Goal: Task Accomplishment & Management: Manage account settings

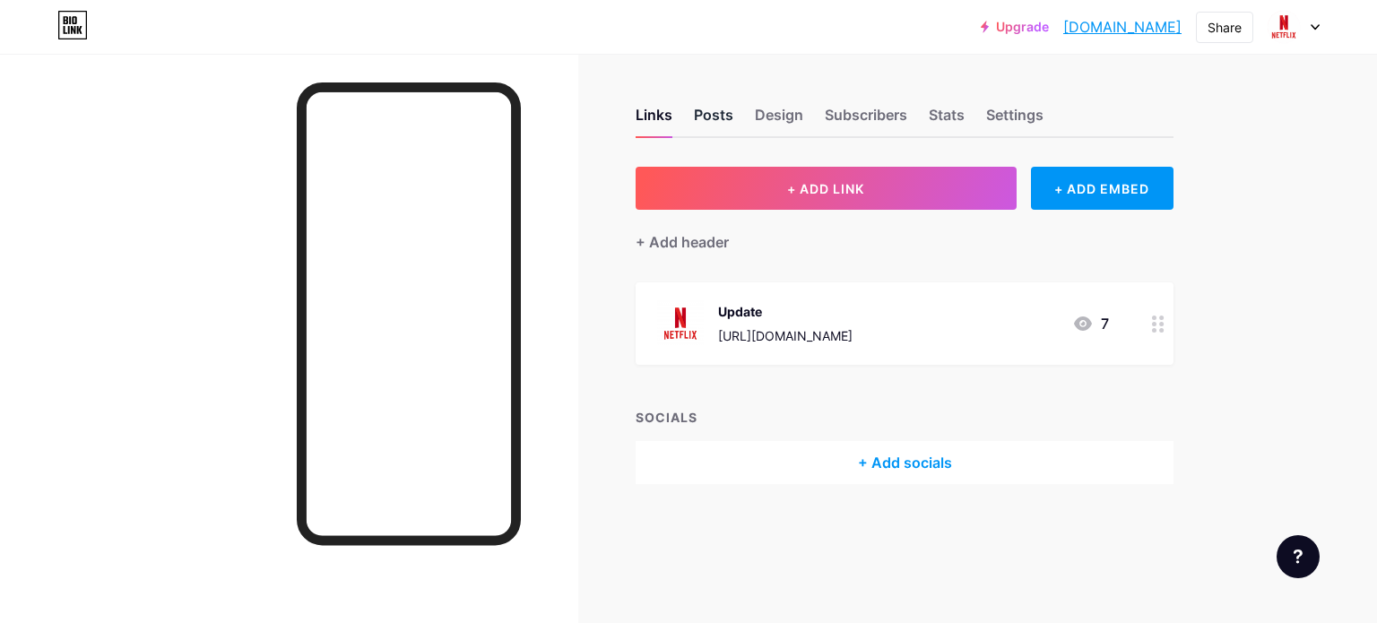
click at [724, 115] on div "Posts" at bounding box center [713, 120] width 39 height 32
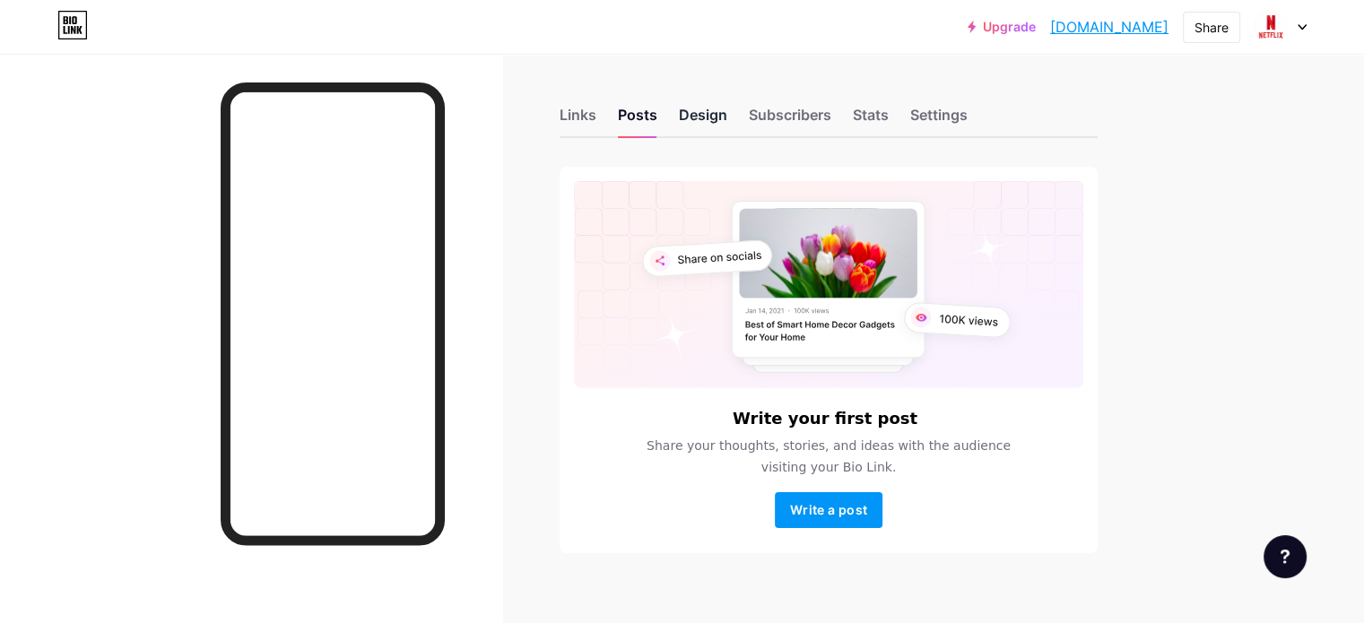
click at [727, 121] on div "Design" at bounding box center [703, 120] width 48 height 32
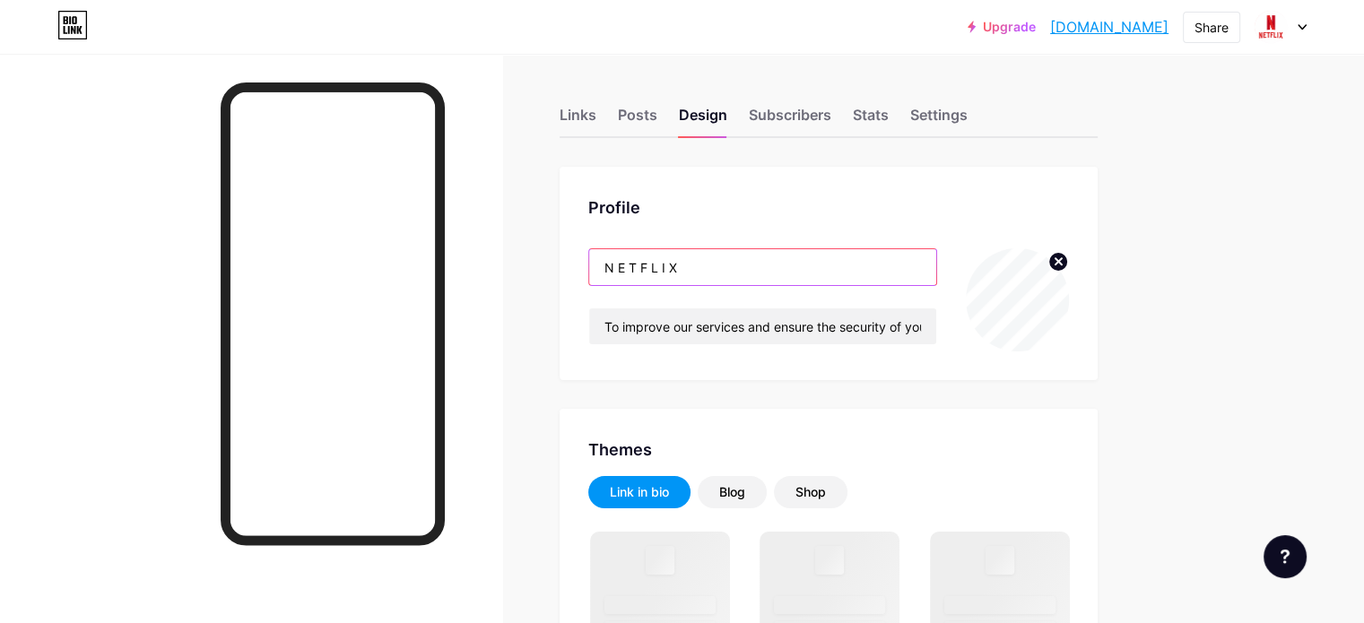
drag, startPoint x: 753, startPoint y: 268, endPoint x: 635, endPoint y: 245, distance: 120.6
click at [635, 245] on div "Profile N E T F L I X To improve our services and ensure the security of your a…" at bounding box center [828, 273] width 538 height 213
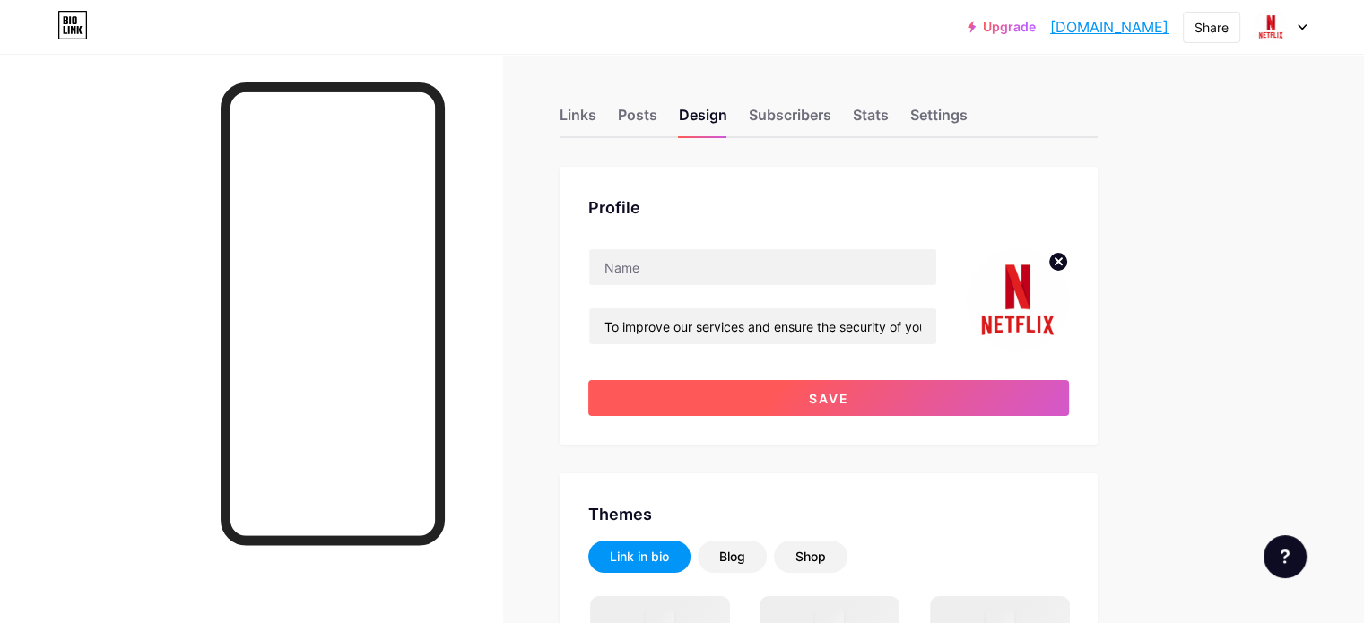
click at [808, 400] on button "Save" at bounding box center [828, 398] width 481 height 36
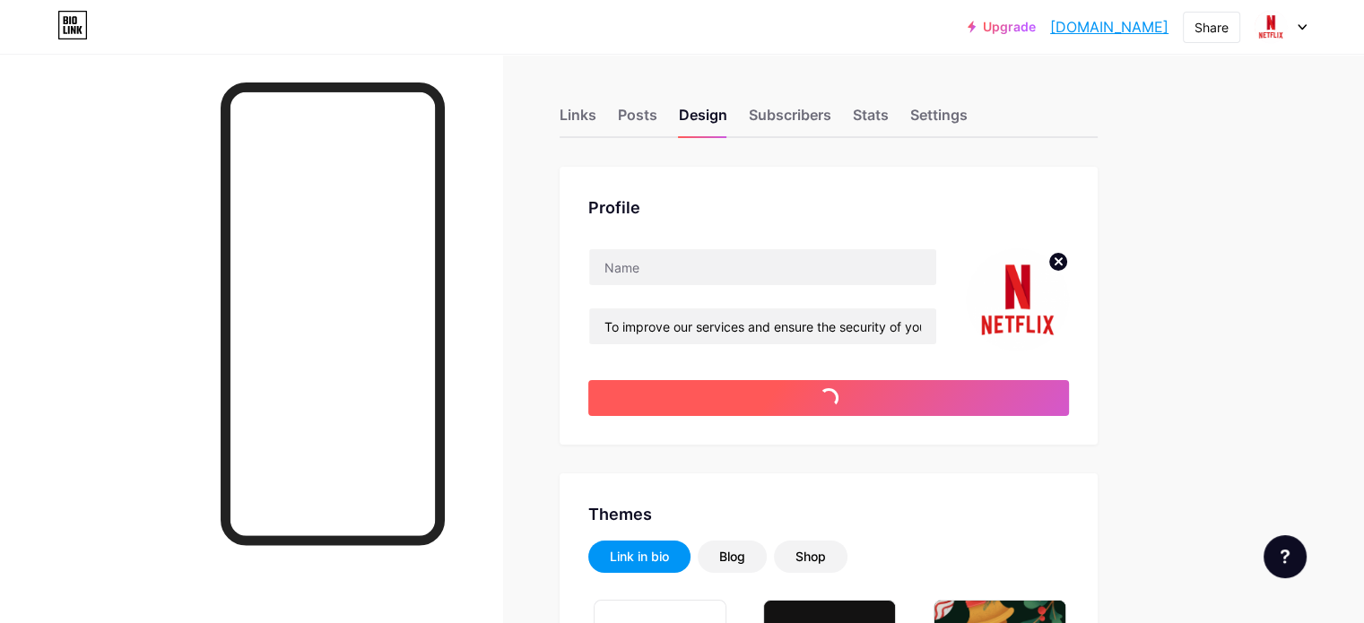
type input "#ffffff"
type input "#c81e1e"
type input "#000000"
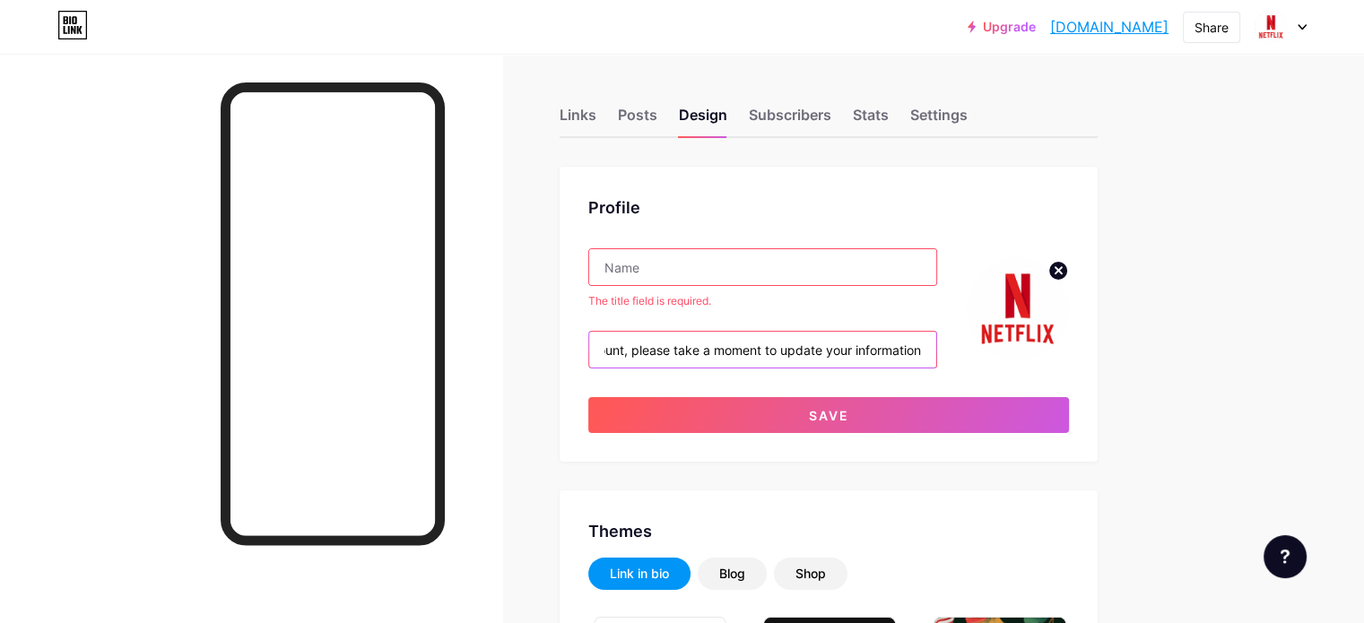
scroll to position [0, 210]
drag, startPoint x: 812, startPoint y: 348, endPoint x: 651, endPoint y: 346, distance: 161.4
click at [653, 346] on div "Profile The title field is required. To improve our services and ensure the sec…" at bounding box center [828, 314] width 538 height 295
click at [800, 356] on input "To improve our services and ensure the security of your account, please take a …" at bounding box center [762, 350] width 347 height 36
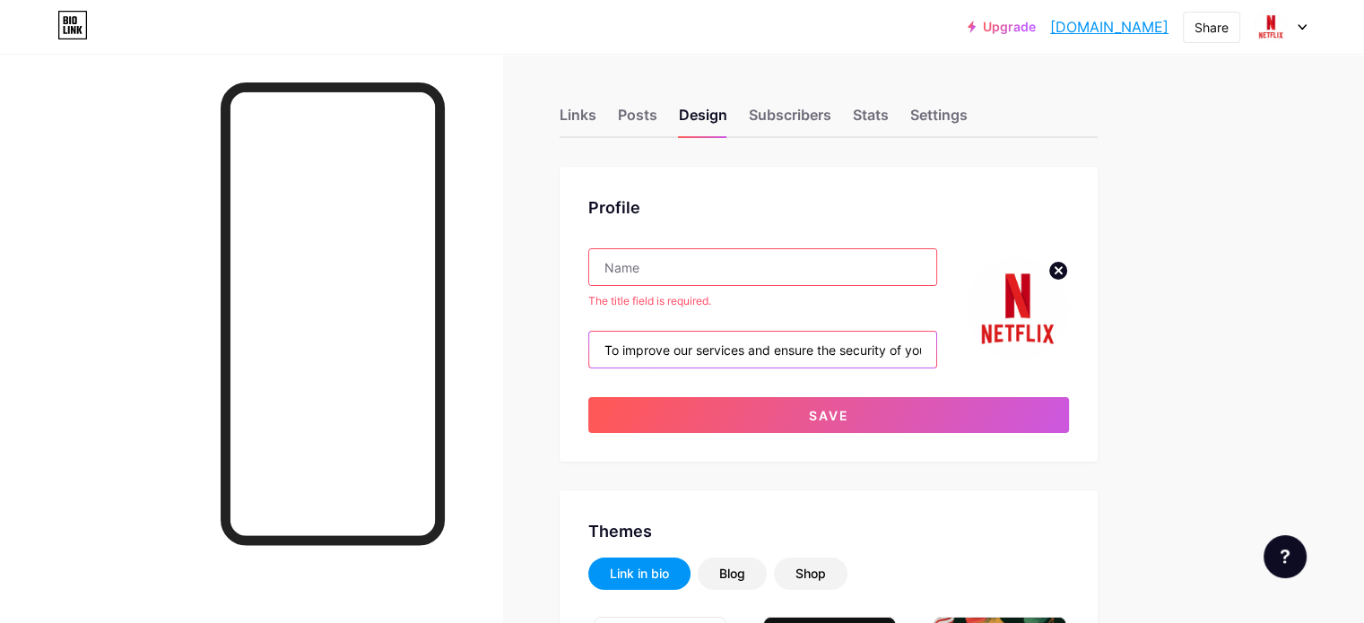
drag, startPoint x: 855, startPoint y: 351, endPoint x: 598, endPoint y: 347, distance: 257.3
type input "please take a moment to update your information"
click at [742, 268] on input "text" at bounding box center [762, 267] width 347 height 36
paste input "To improve our services and ensure the security of your account,"
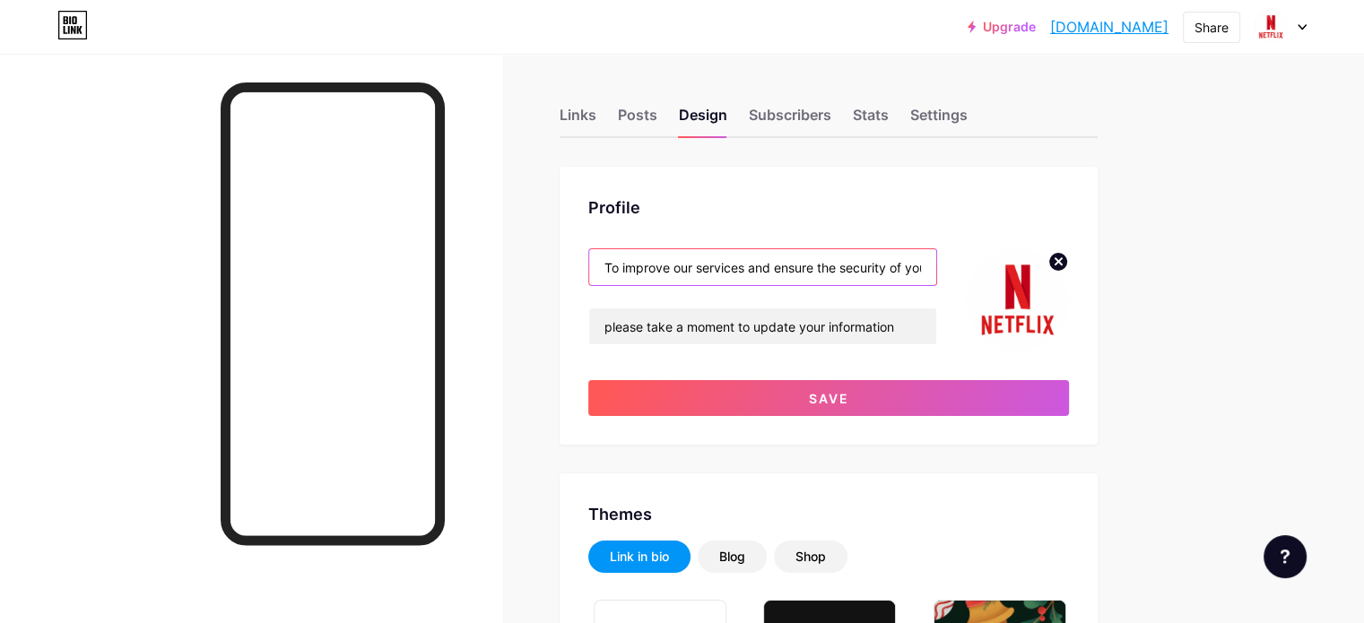
drag, startPoint x: 681, startPoint y: 264, endPoint x: 629, endPoint y: 264, distance: 52.0
click at [676, 261] on input "To improve our services and ensure the security of your account," at bounding box center [762, 267] width 347 height 36
type input "To improve our services and ensure the security of your account,"
click at [898, 422] on div "Profile To improve our services and ensure the security of your account, please…" at bounding box center [828, 306] width 538 height 278
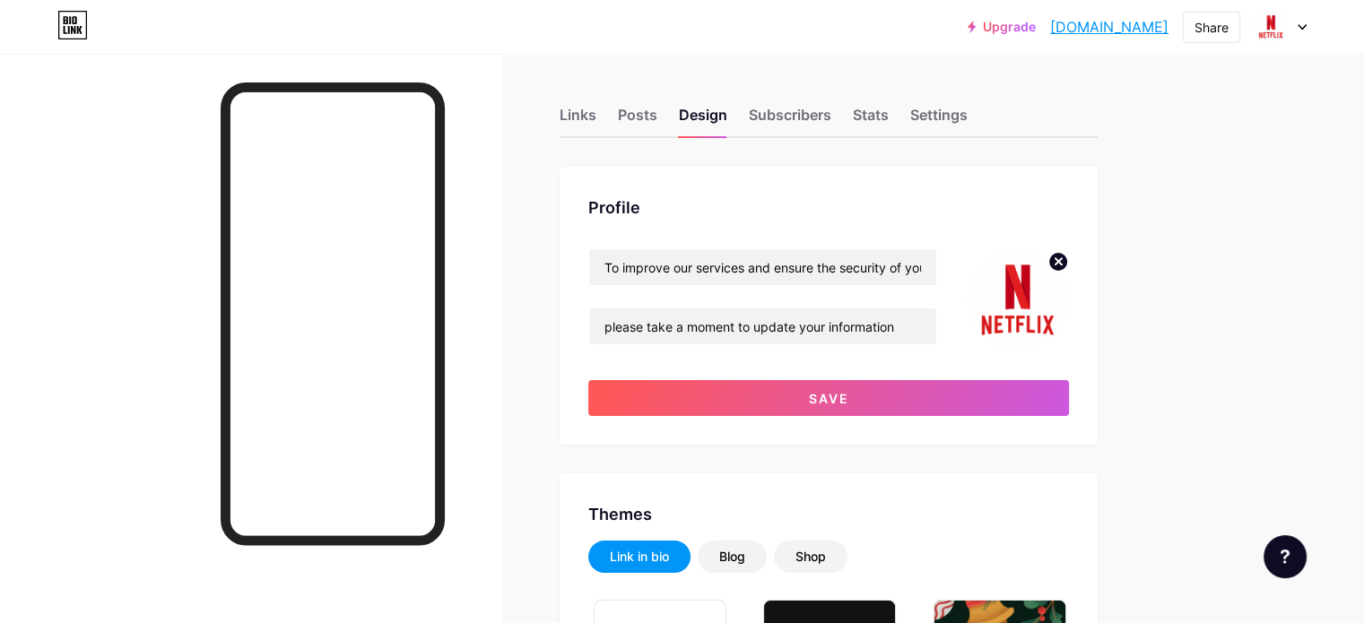
click at [897, 415] on button "Save" at bounding box center [828, 398] width 481 height 36
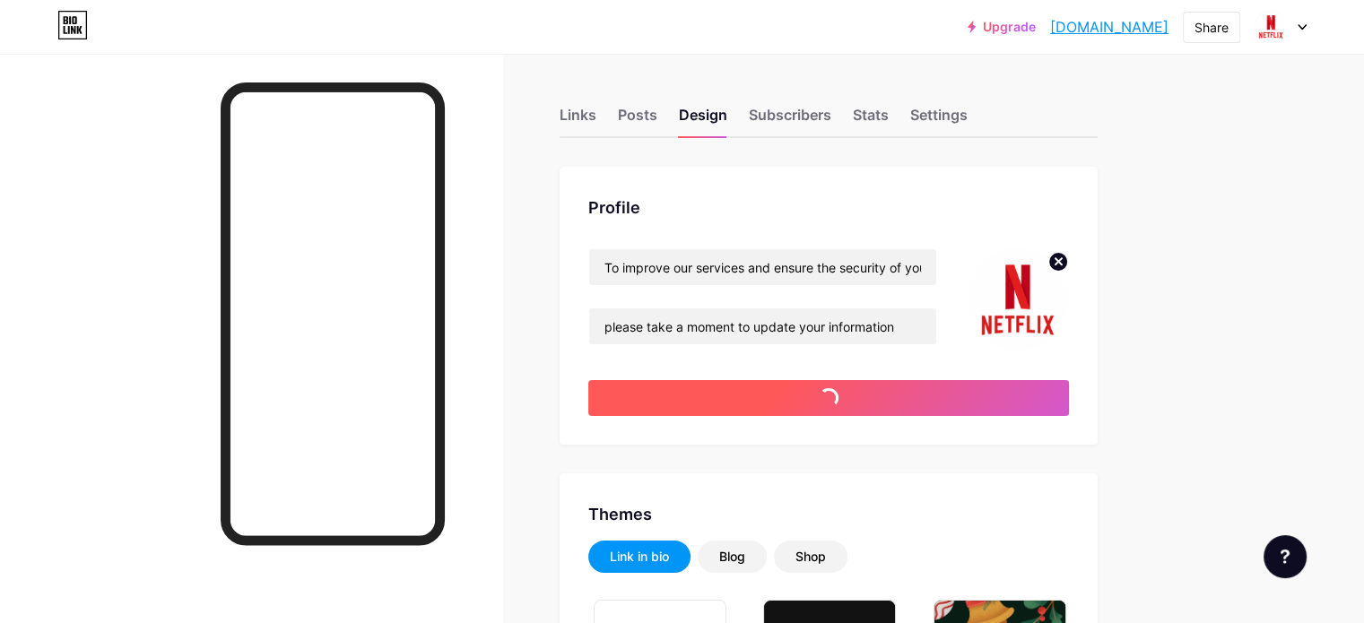
type input "#ffffff"
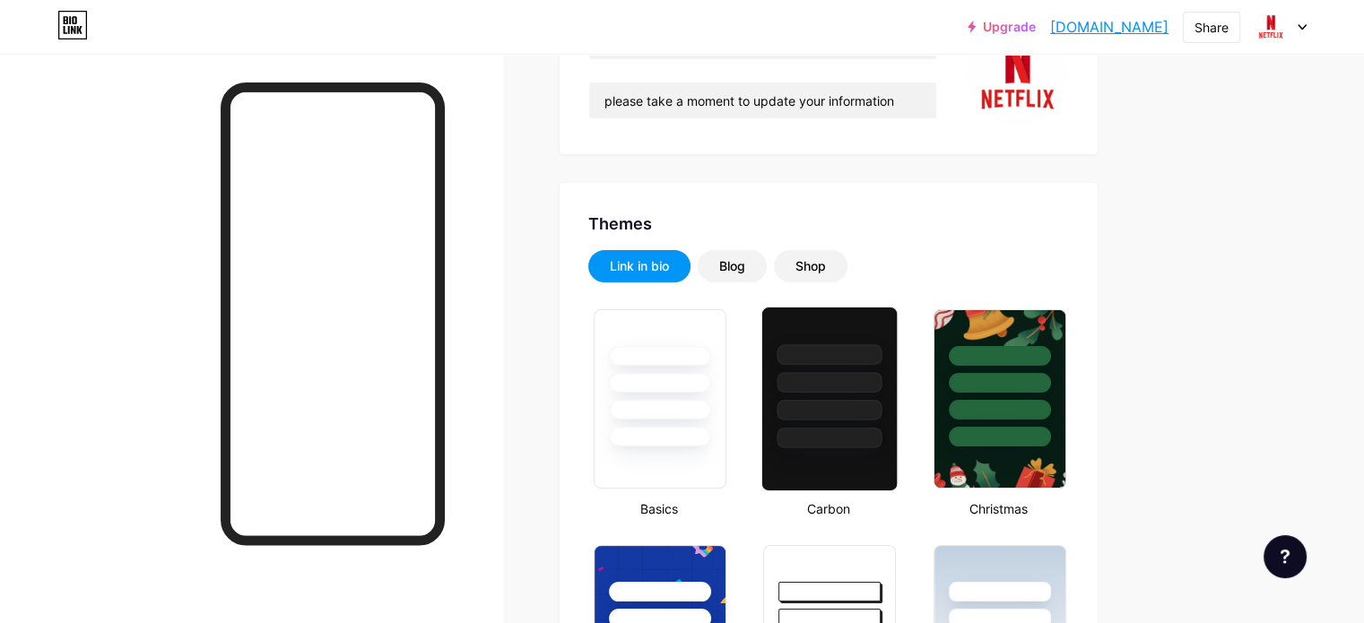
scroll to position [149, 0]
